Goal: Task Accomplishment & Management: Manage account settings

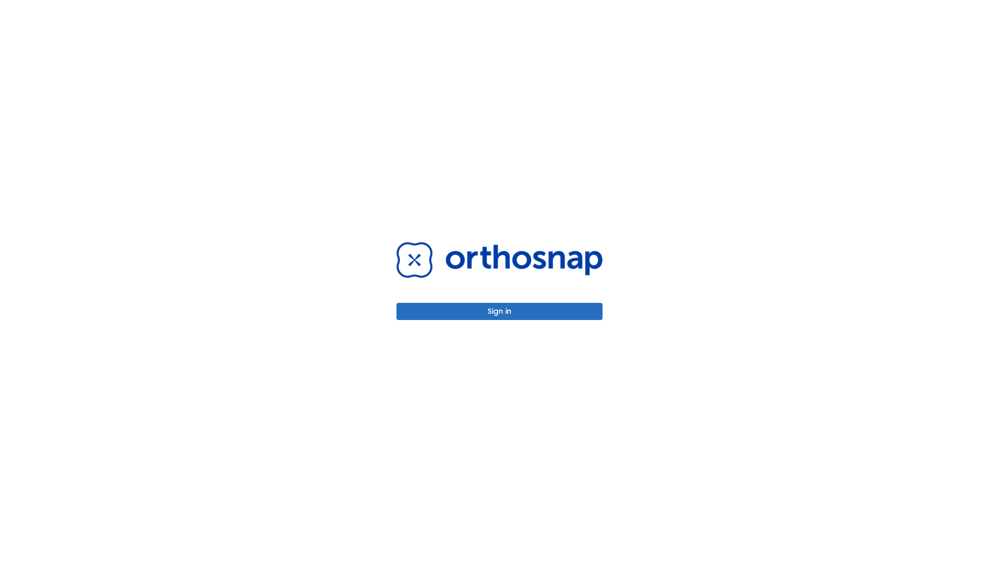
click at [499, 311] on button "Sign in" at bounding box center [499, 311] width 206 height 17
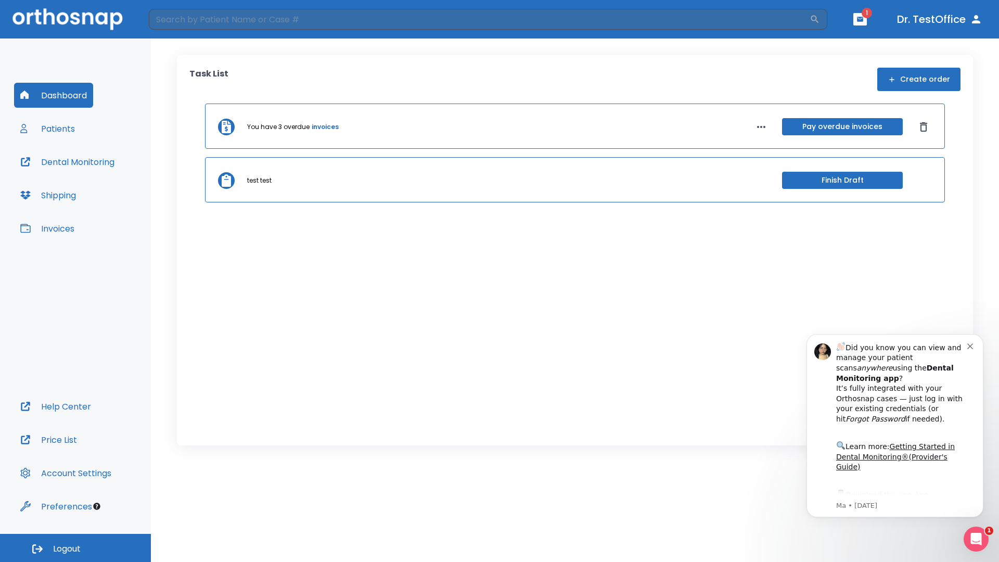
click at [75, 548] on span "Logout" at bounding box center [67, 548] width 28 height 11
